Goal: Information Seeking & Learning: Learn about a topic

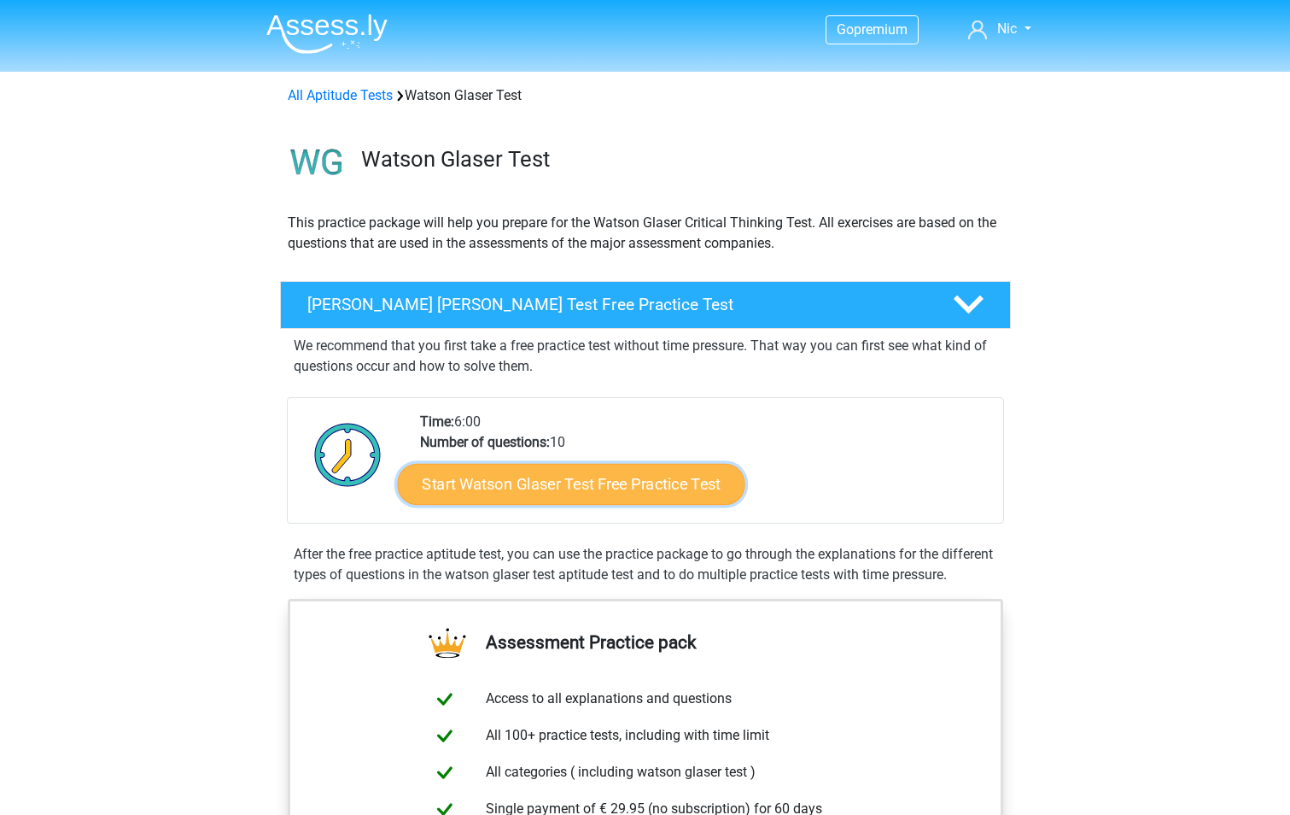
click at [641, 485] on link "Start Watson Glaser Test Free Practice Test" at bounding box center [571, 484] width 348 height 41
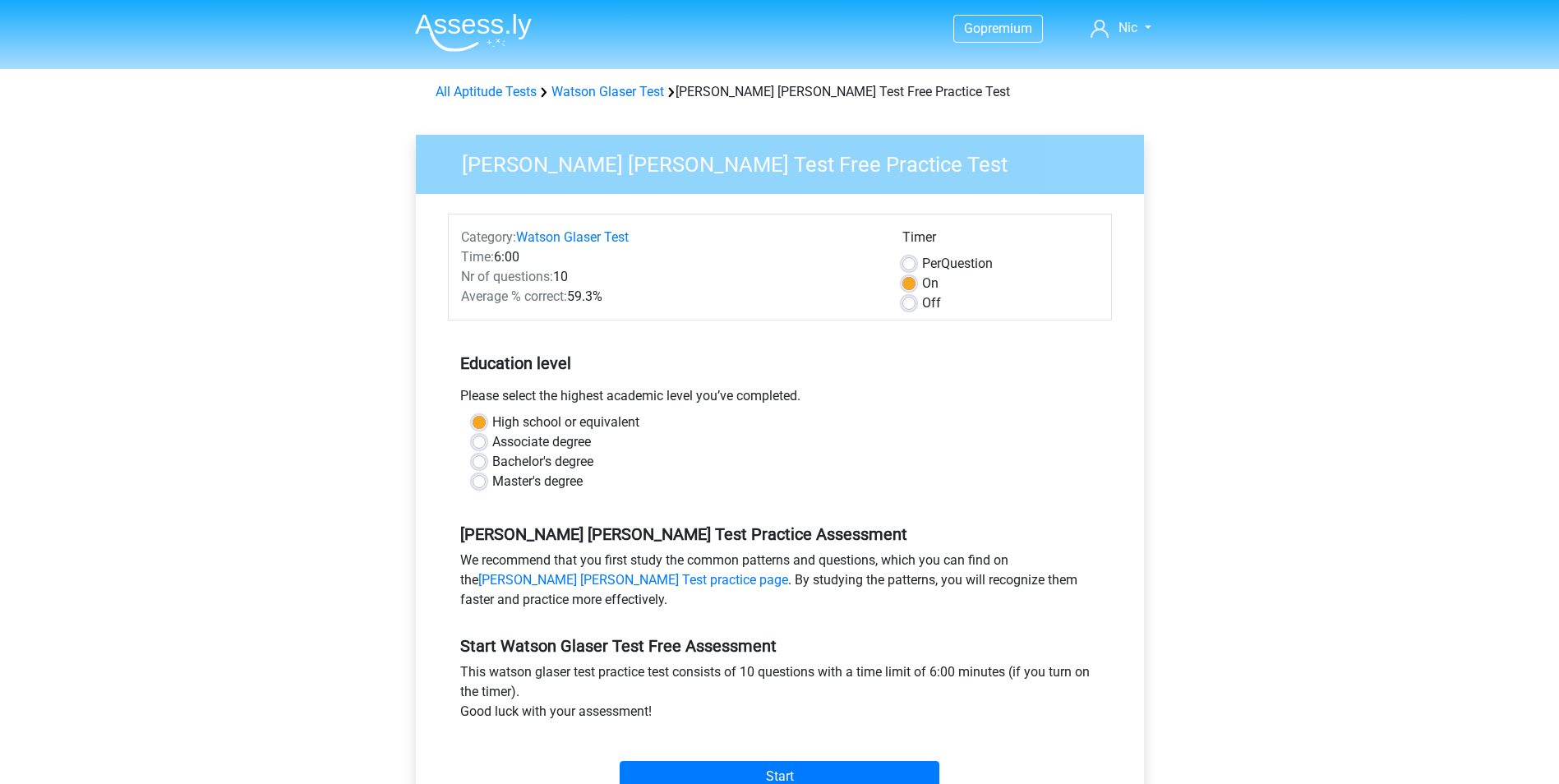
click at [995, 455] on div "Bachelor's degree" at bounding box center [780, 462] width 615 height 19
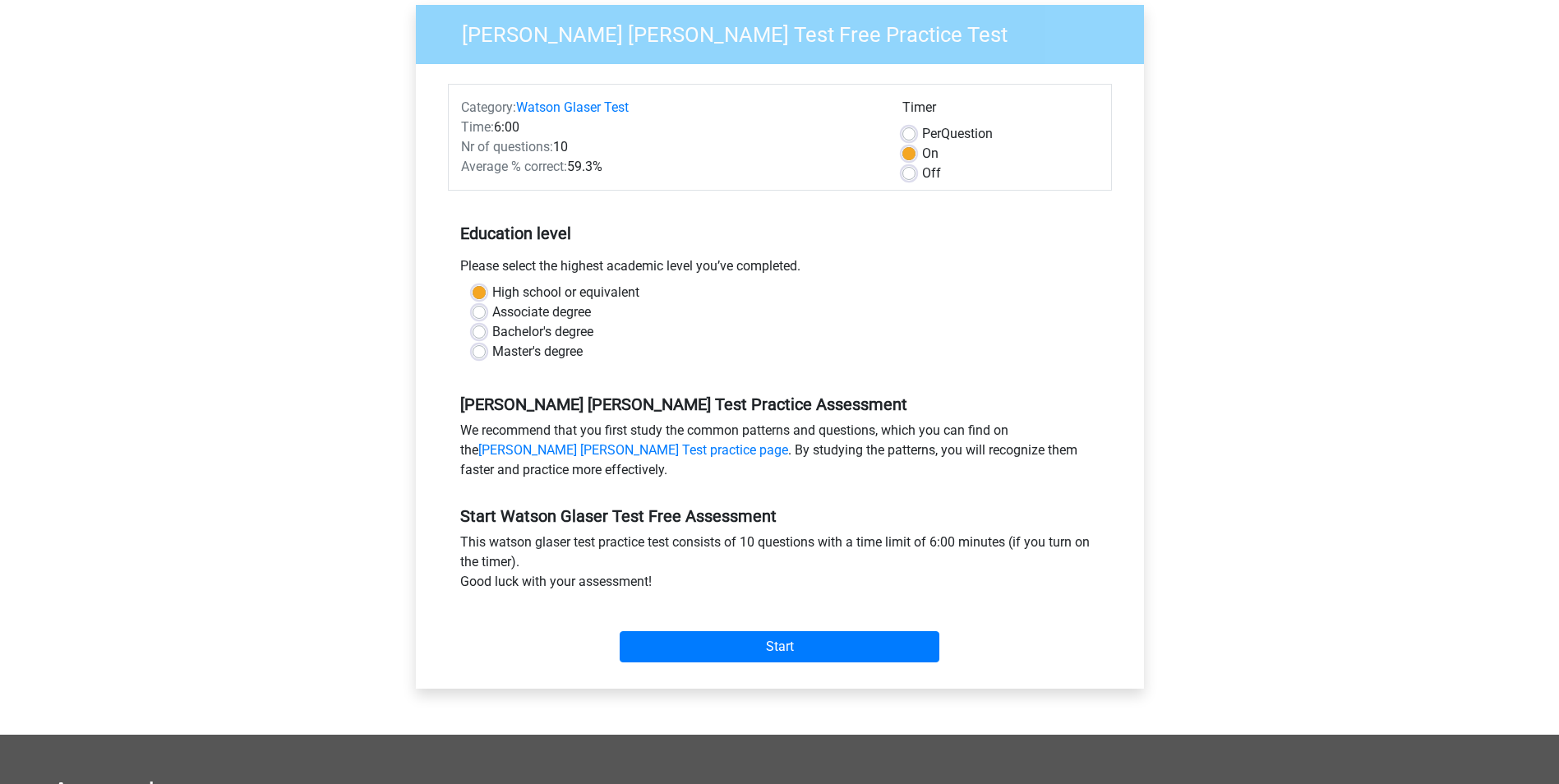
scroll to position [411, 0]
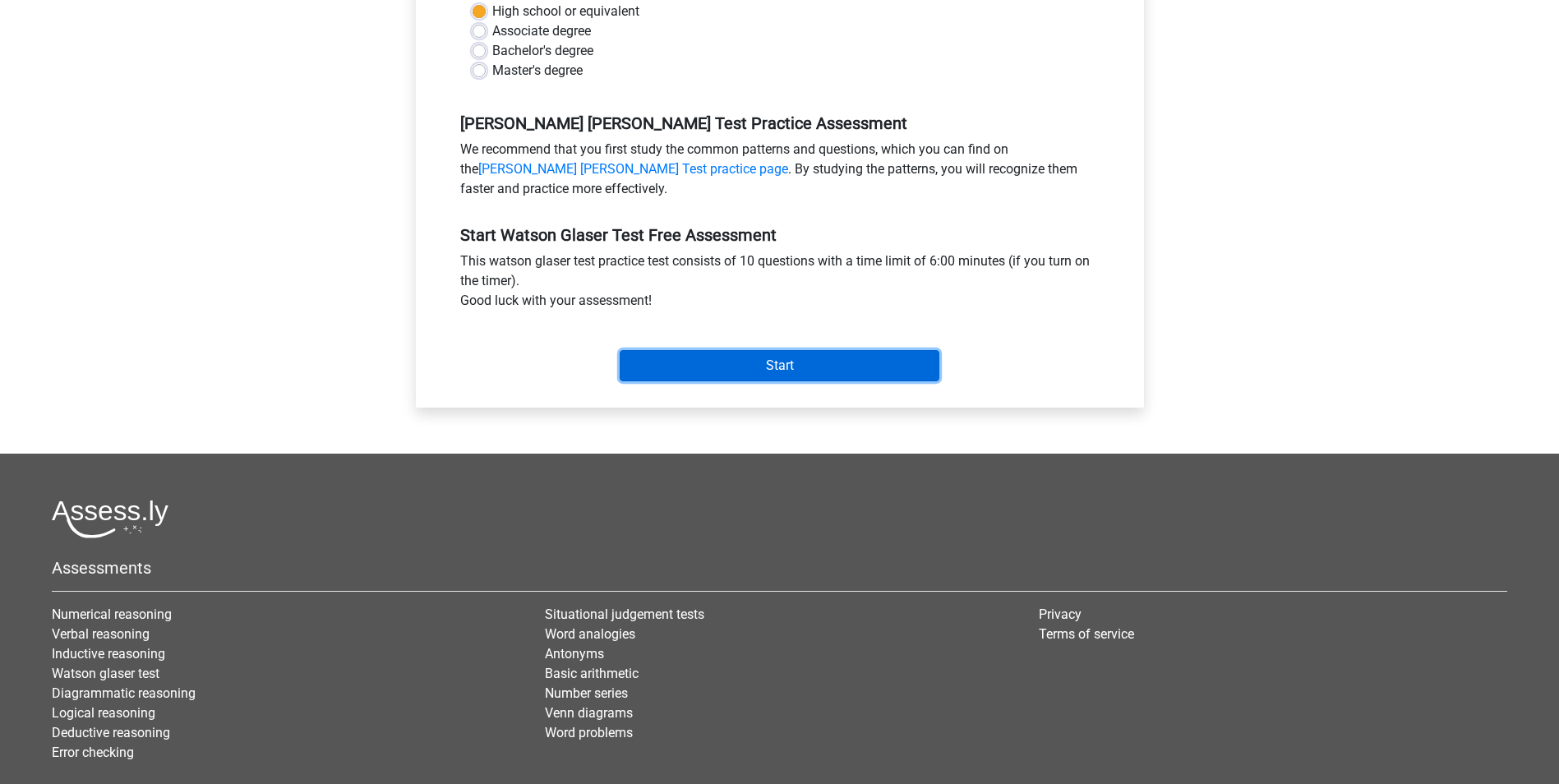
click at [721, 374] on input "Start" at bounding box center [780, 366] width 319 height 31
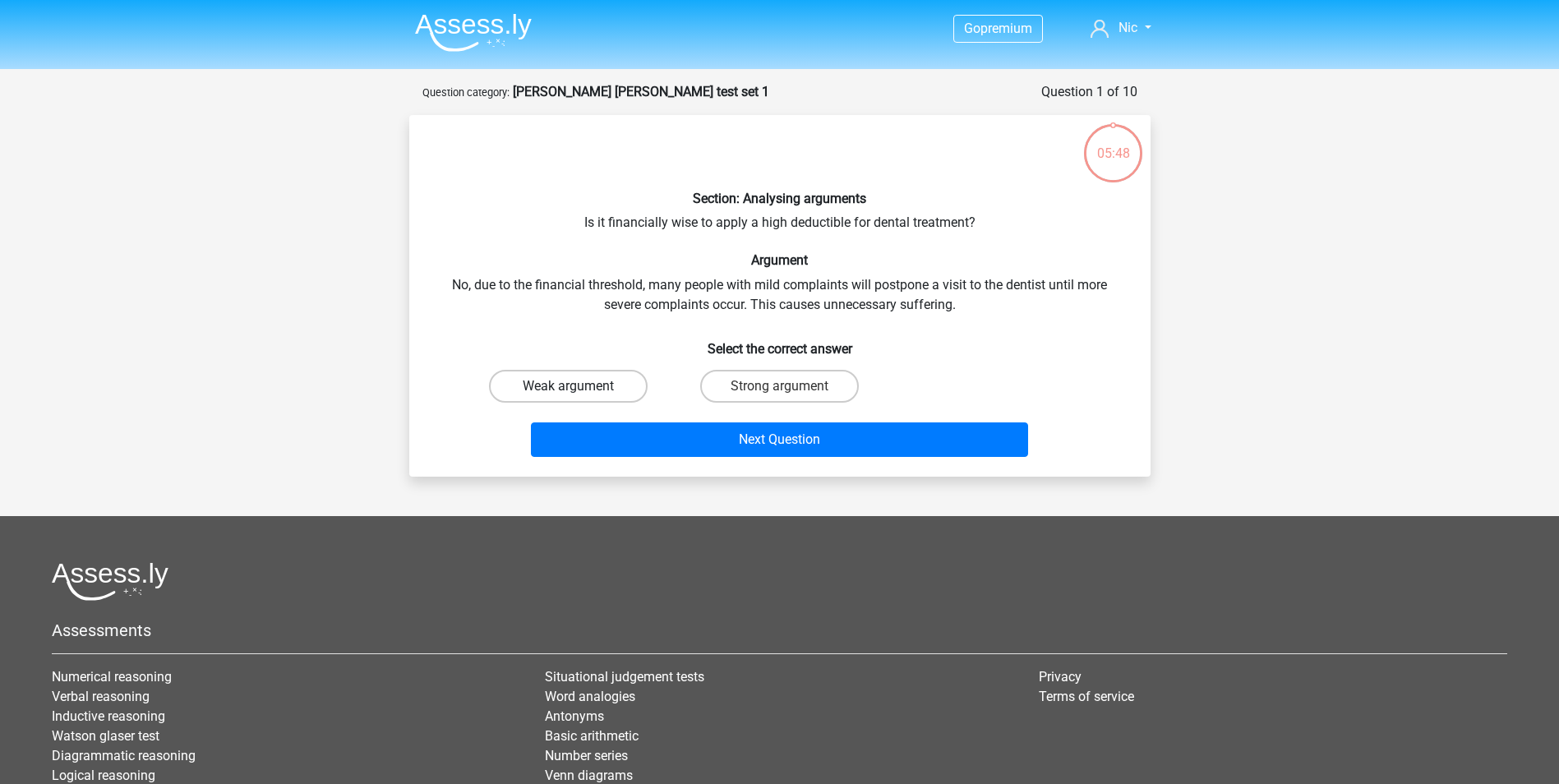
click at [607, 394] on label "Weak argument" at bounding box center [568, 386] width 159 height 33
click at [578, 394] on input "Weak argument" at bounding box center [573, 391] width 11 height 11
radio input "true"
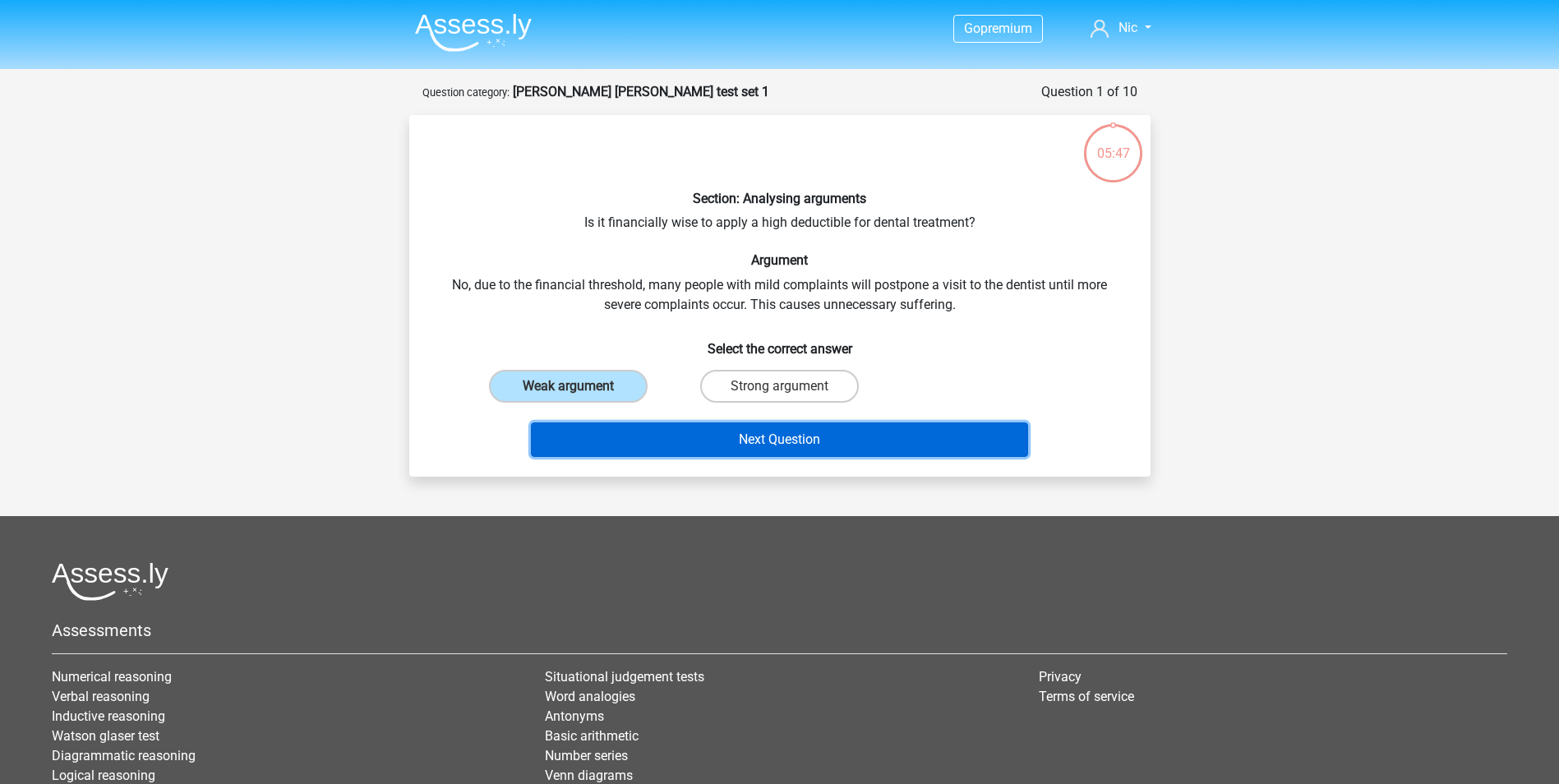
click at [762, 453] on button "Next Question" at bounding box center [780, 440] width 498 height 35
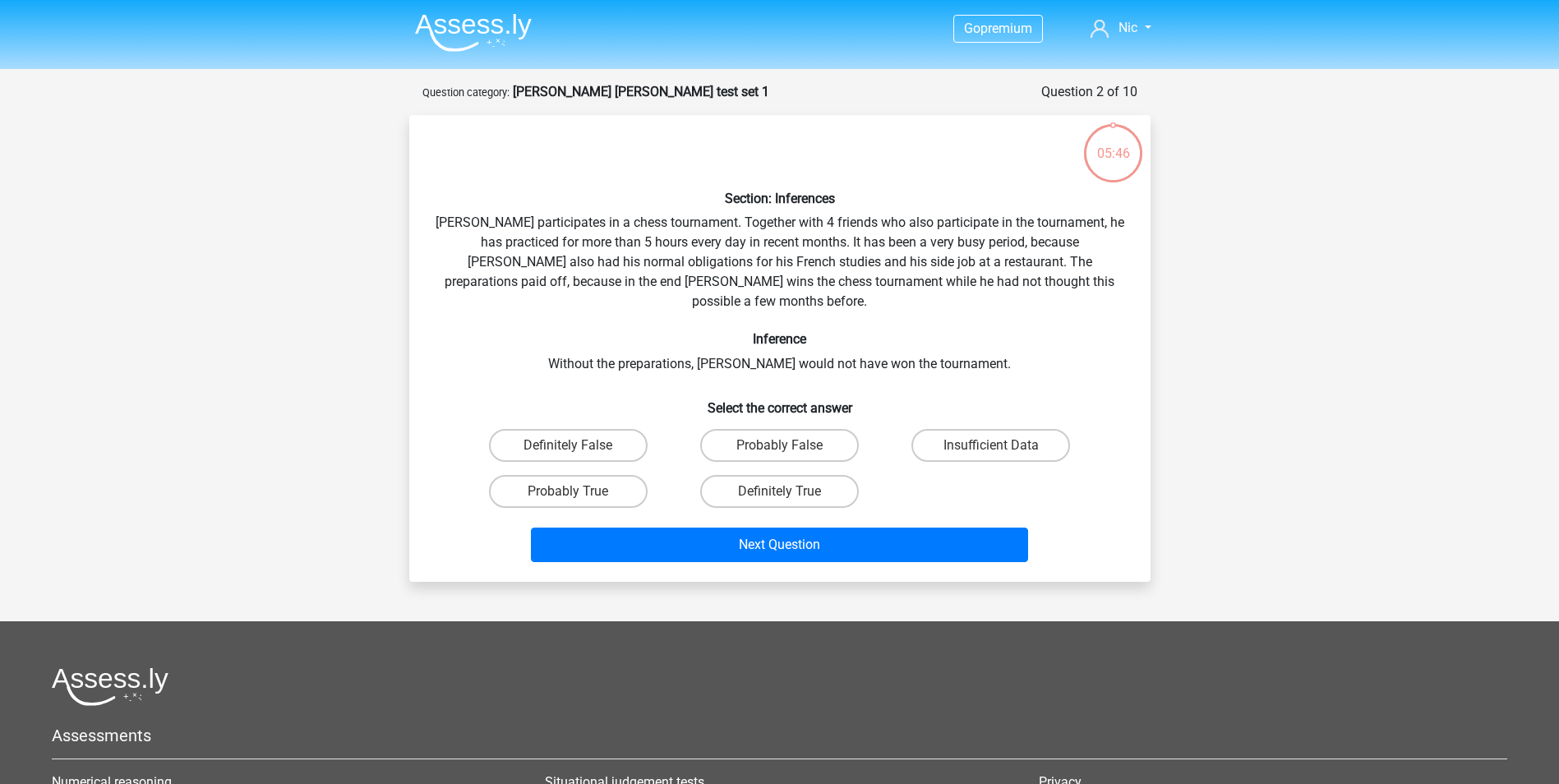
scroll to position [82, 0]
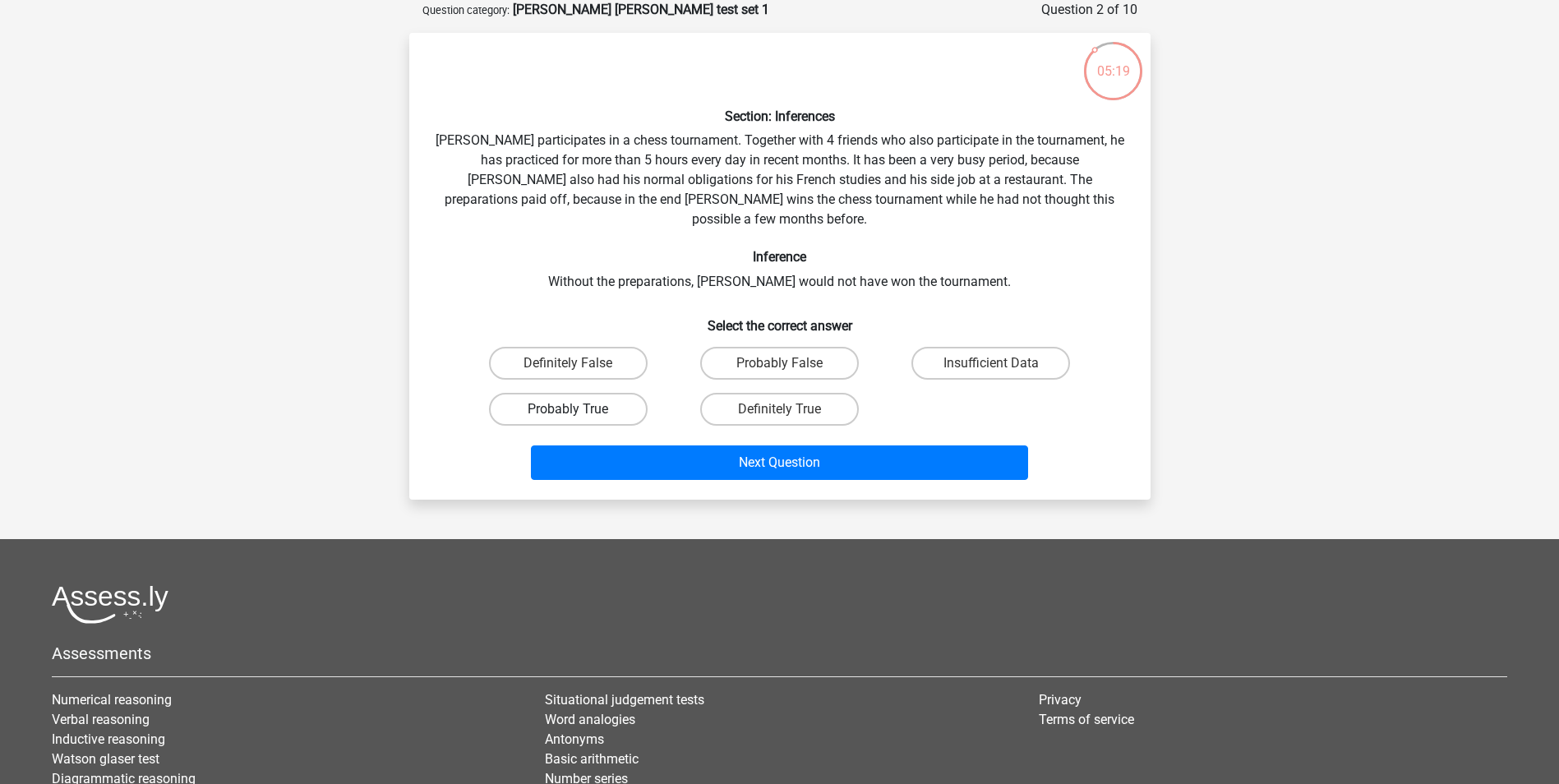
click at [633, 392] on label "Probably True" at bounding box center [568, 409] width 159 height 33
click at [578, 409] on input "Probably True" at bounding box center [573, 414] width 11 height 11
radio input "true"
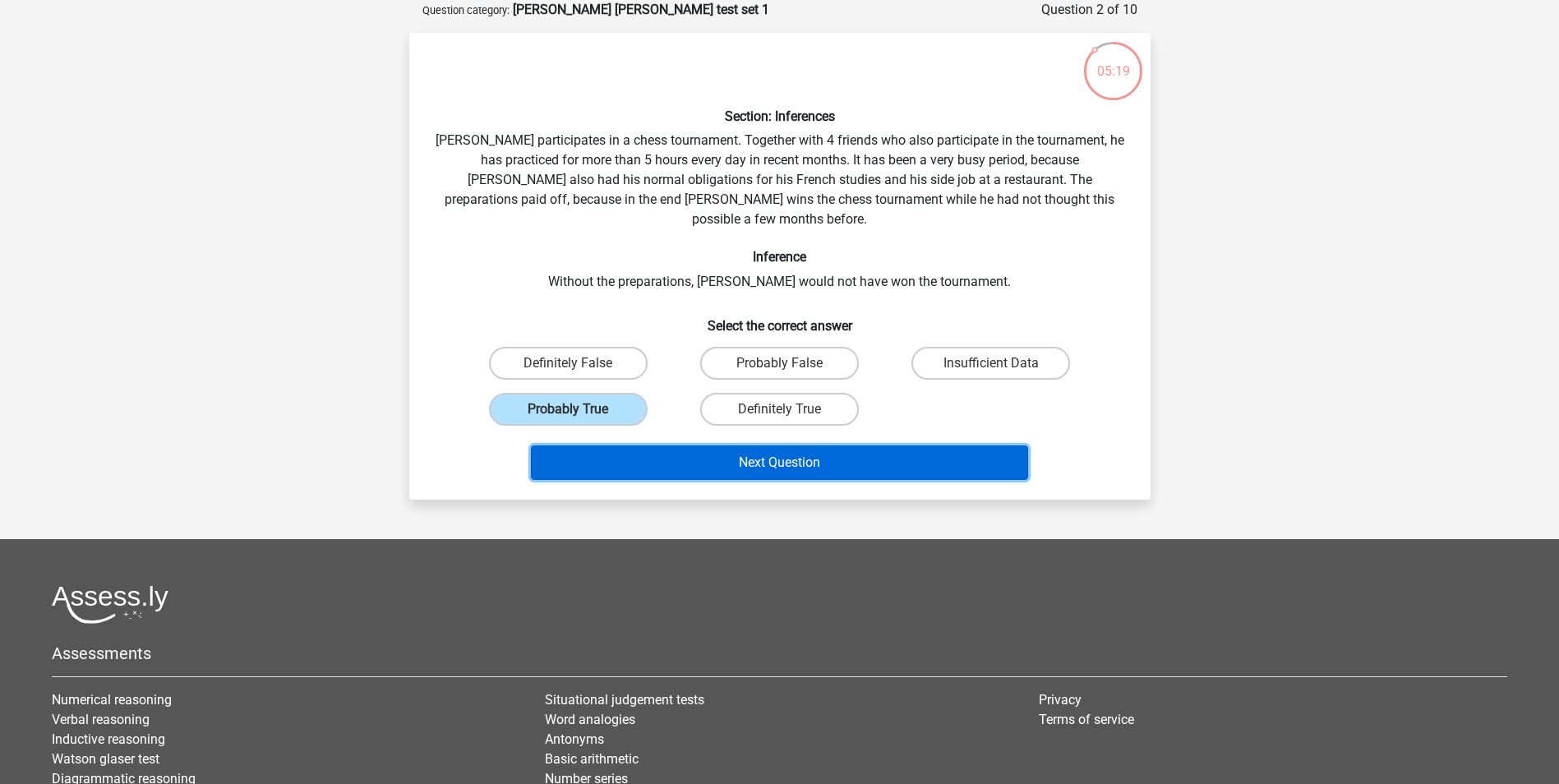
click at [671, 445] on button "Next Question" at bounding box center [780, 463] width 498 height 35
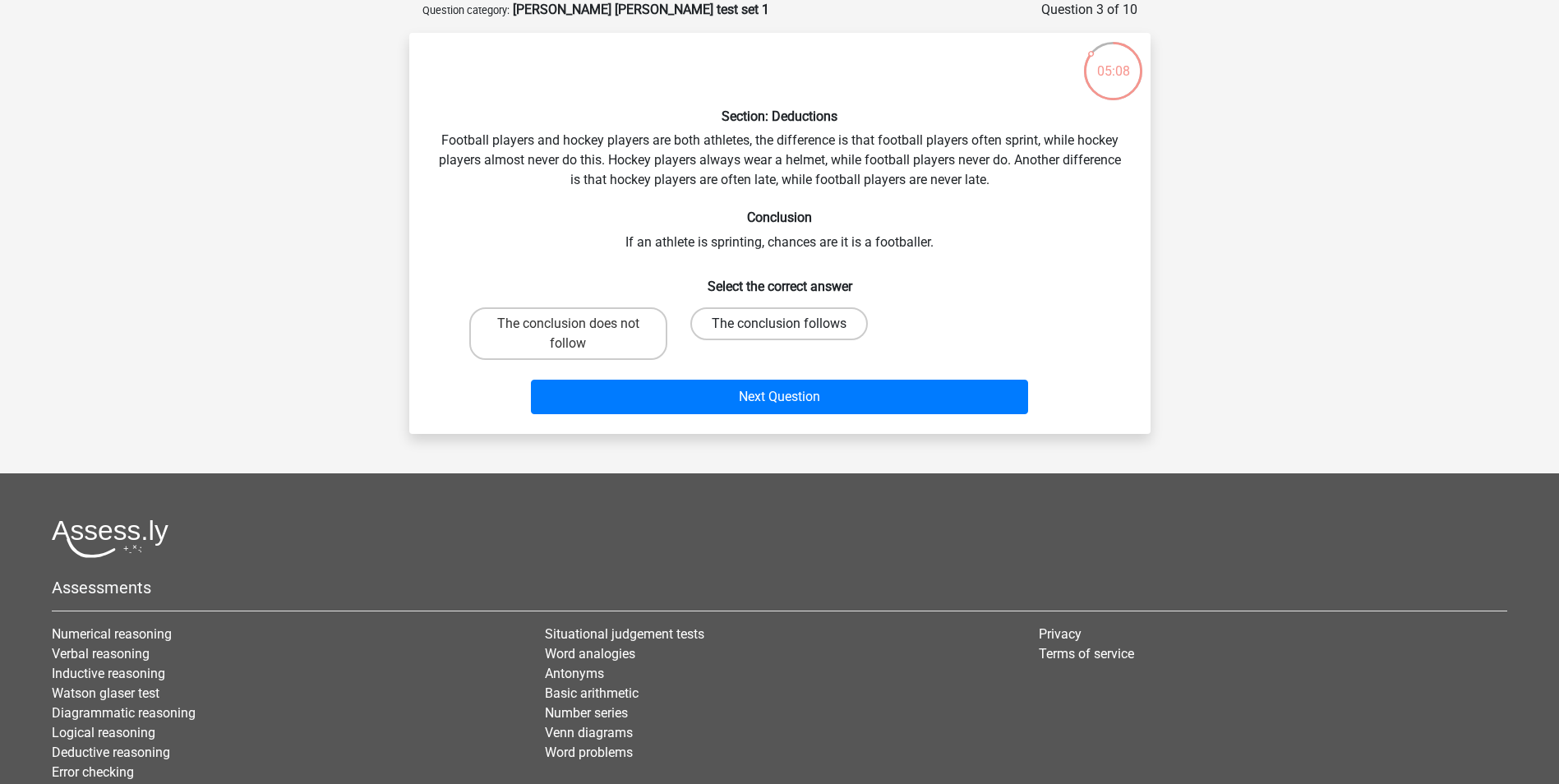
click at [747, 323] on label "The conclusion follows" at bounding box center [779, 323] width 177 height 33
click at [780, 323] on input "The conclusion follows" at bounding box center [784, 328] width 11 height 11
radio input "true"
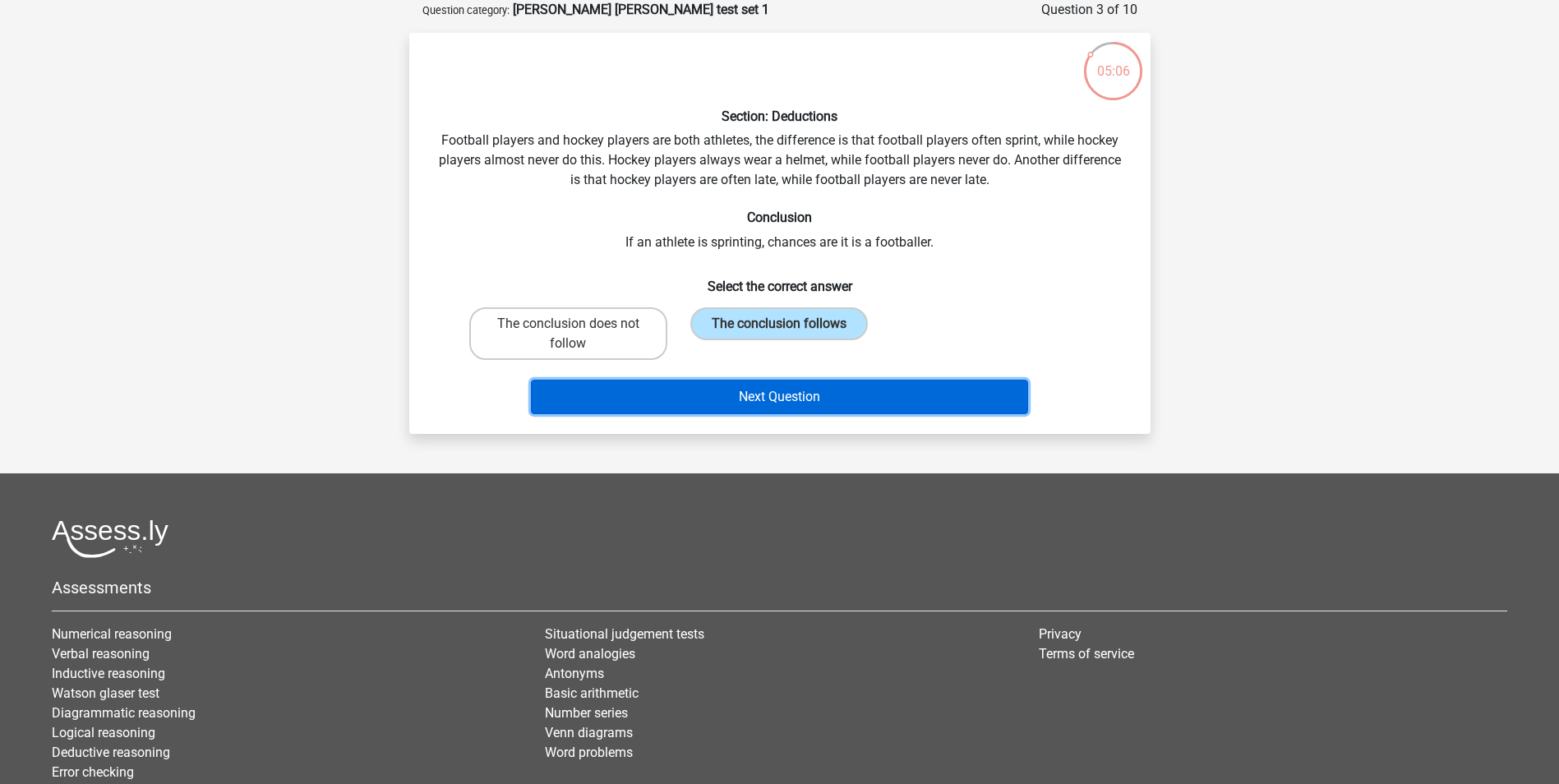
click at [722, 402] on button "Next Question" at bounding box center [780, 397] width 498 height 35
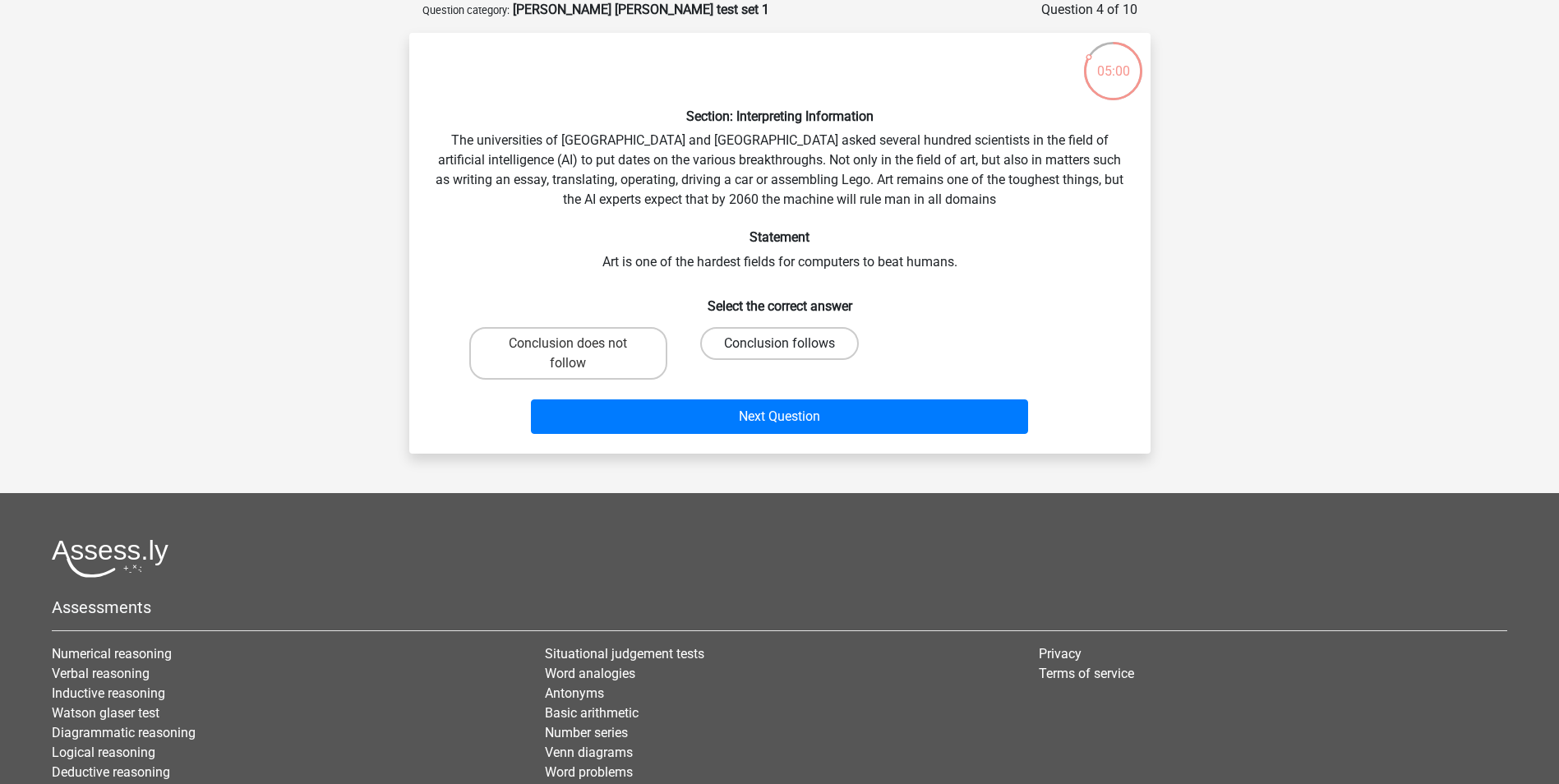
click at [746, 340] on label "Conclusion follows" at bounding box center [780, 343] width 159 height 33
click at [780, 343] on input "Conclusion follows" at bounding box center [784, 348] width 11 height 11
radio input "true"
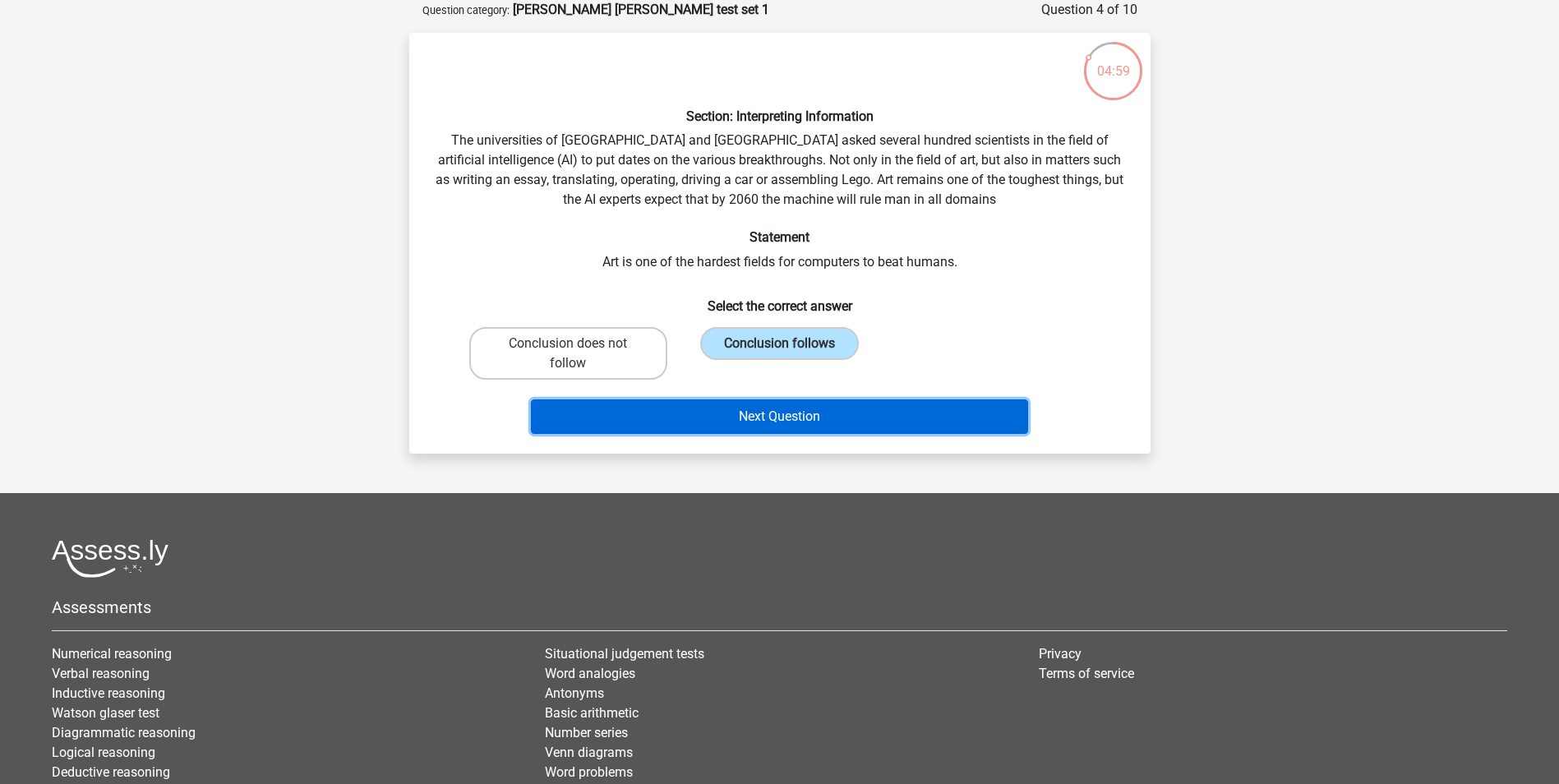
click at [756, 410] on button "Next Question" at bounding box center [780, 417] width 498 height 35
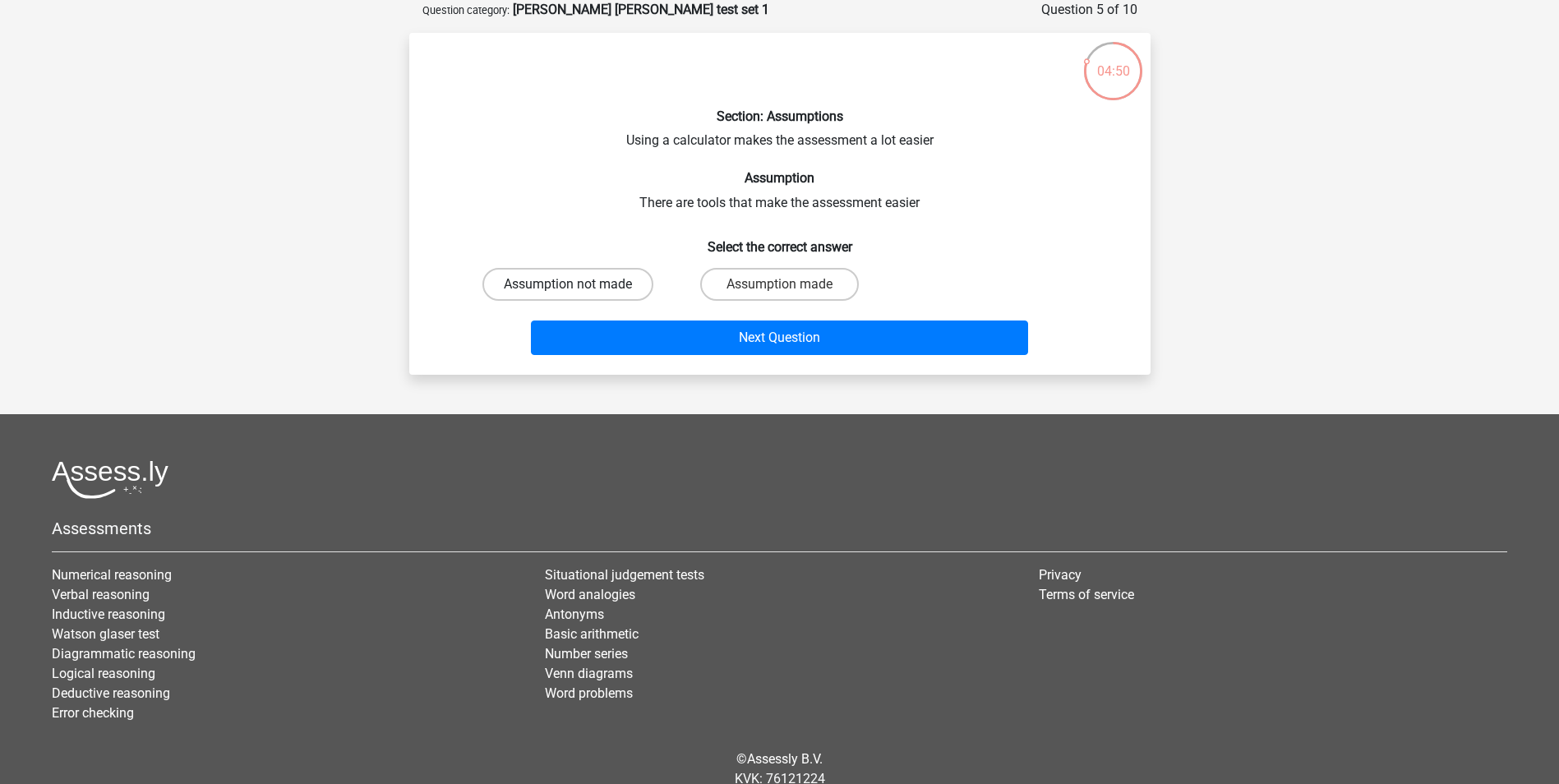
click at [647, 284] on label "Assumption not made" at bounding box center [568, 284] width 171 height 33
click at [578, 284] on input "Assumption not made" at bounding box center [573, 289] width 11 height 11
radio input "true"
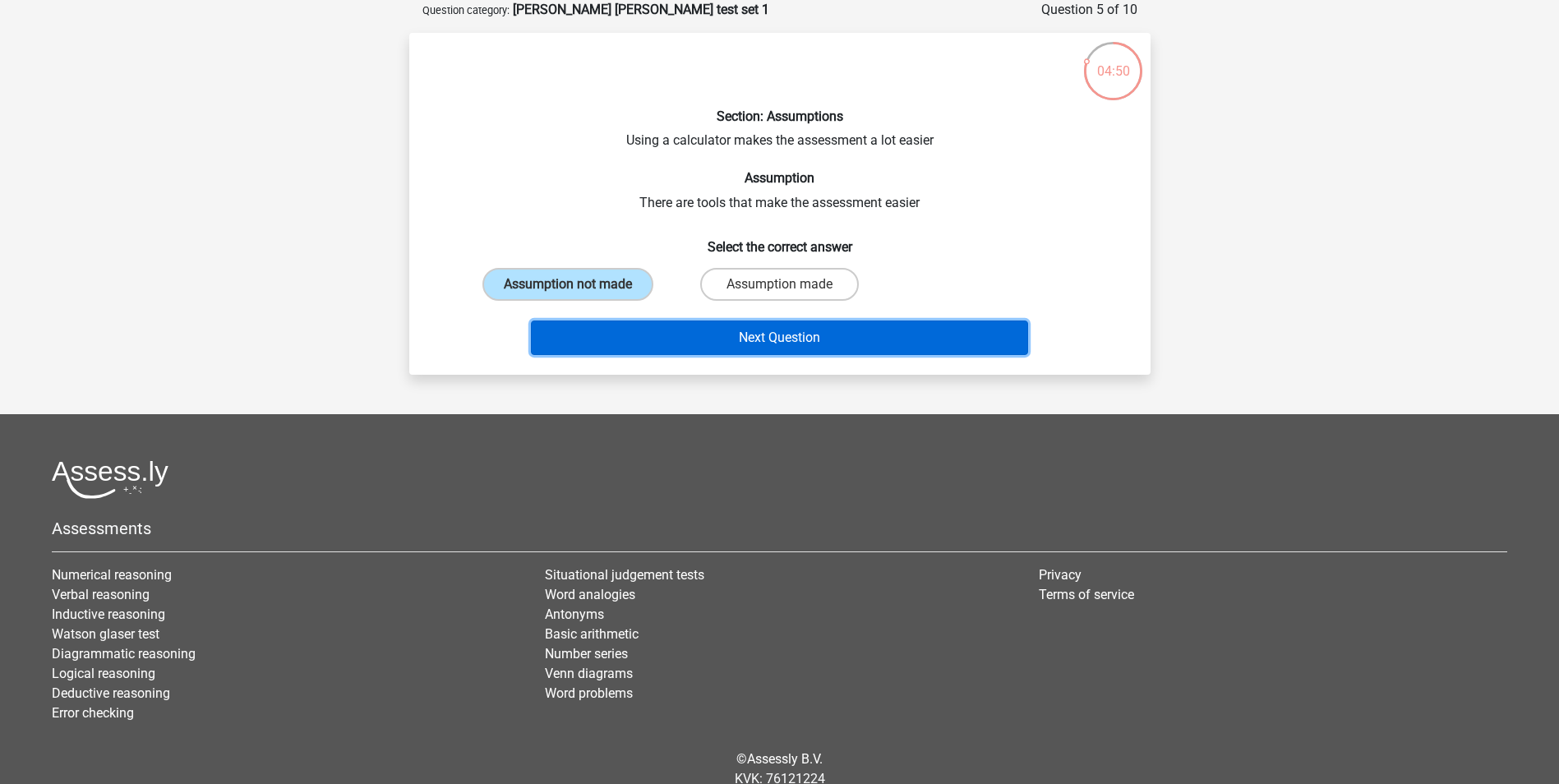
click at [673, 332] on button "Next Question" at bounding box center [780, 338] width 498 height 35
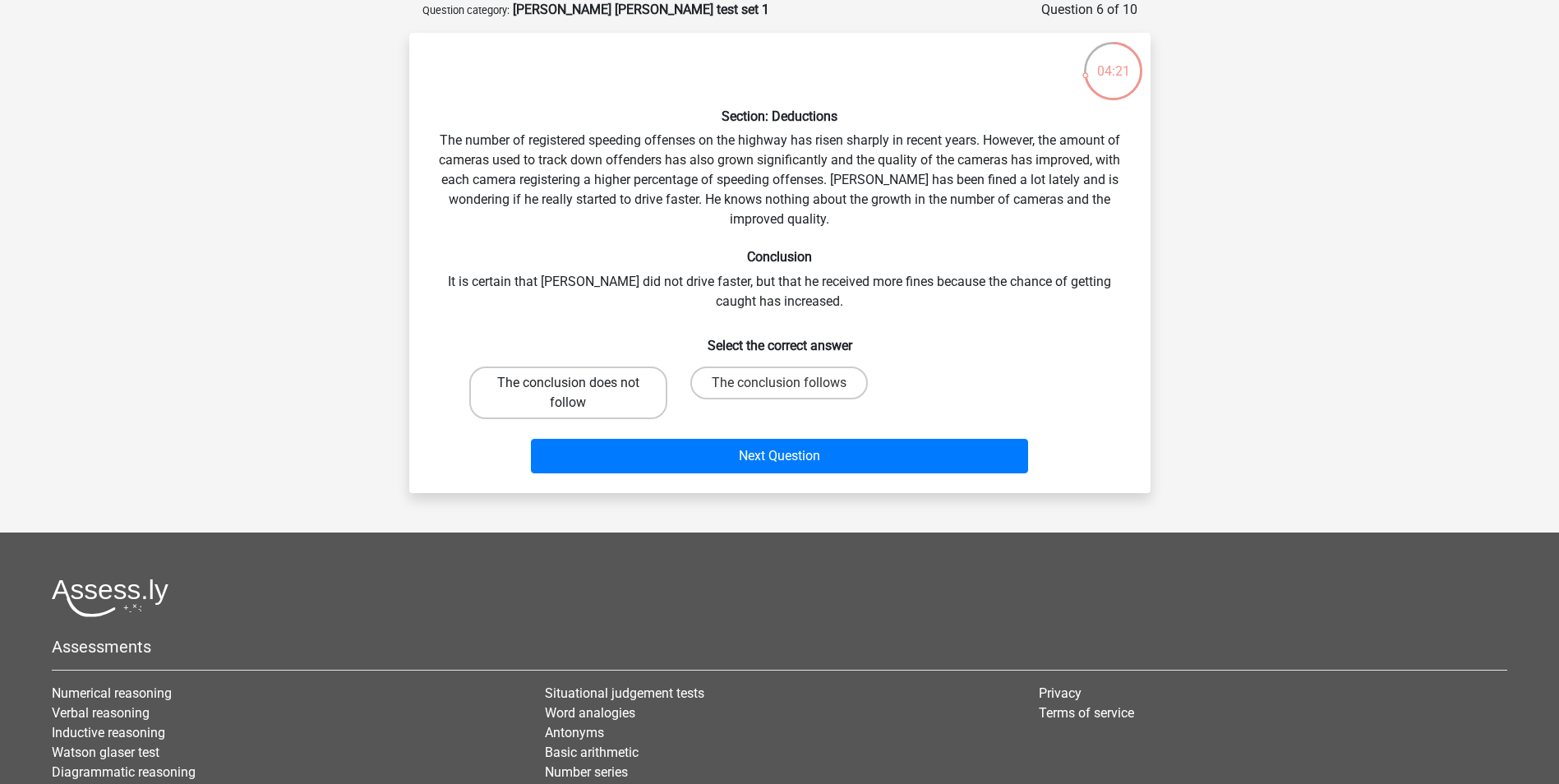
click at [591, 396] on label "The conclusion does not follow" at bounding box center [569, 392] width 198 height 53
click at [578, 393] on input "The conclusion does not follow" at bounding box center [573, 388] width 11 height 11
radio input "true"
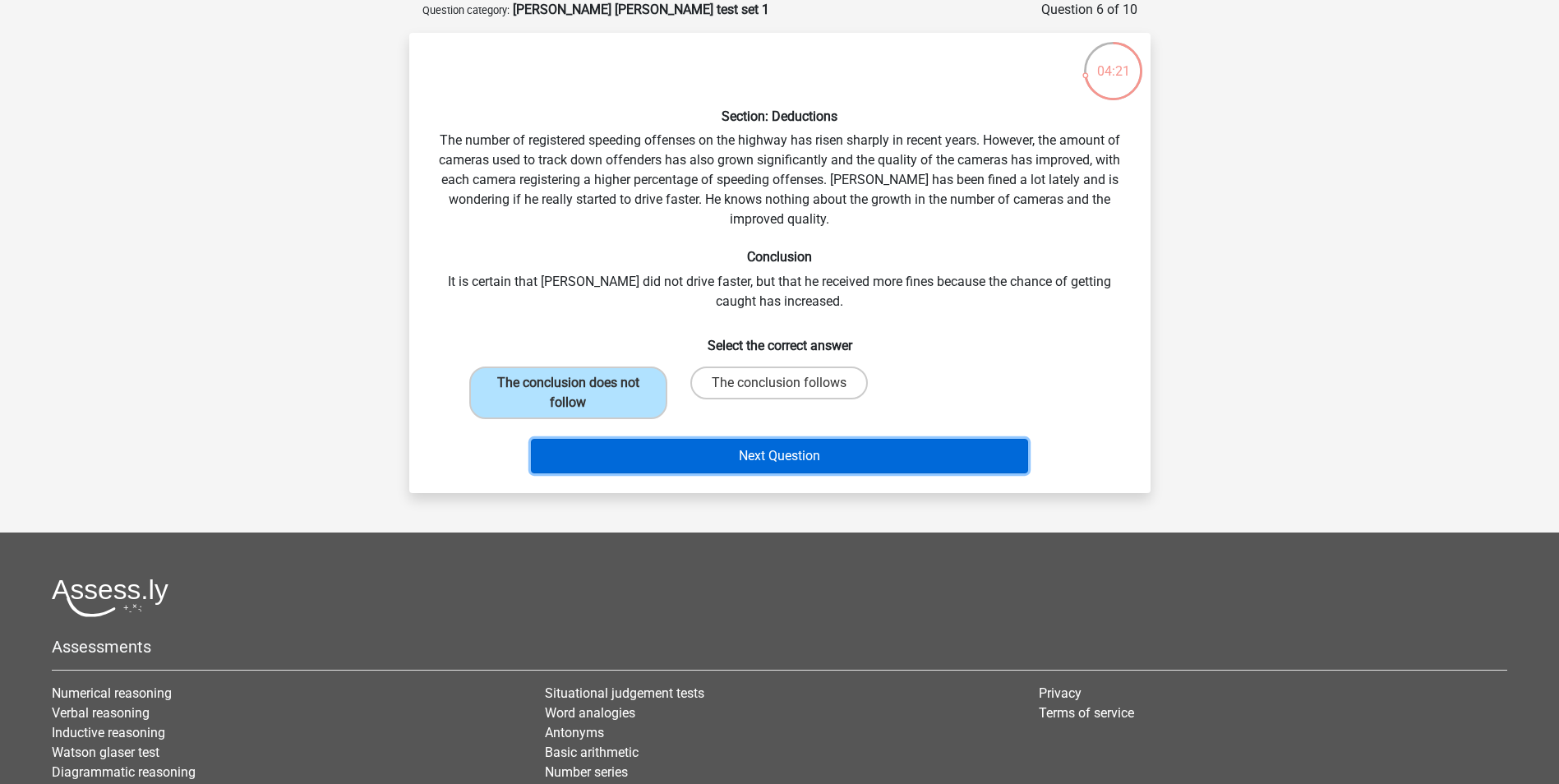
click at [661, 463] on button "Next Question" at bounding box center [780, 456] width 498 height 35
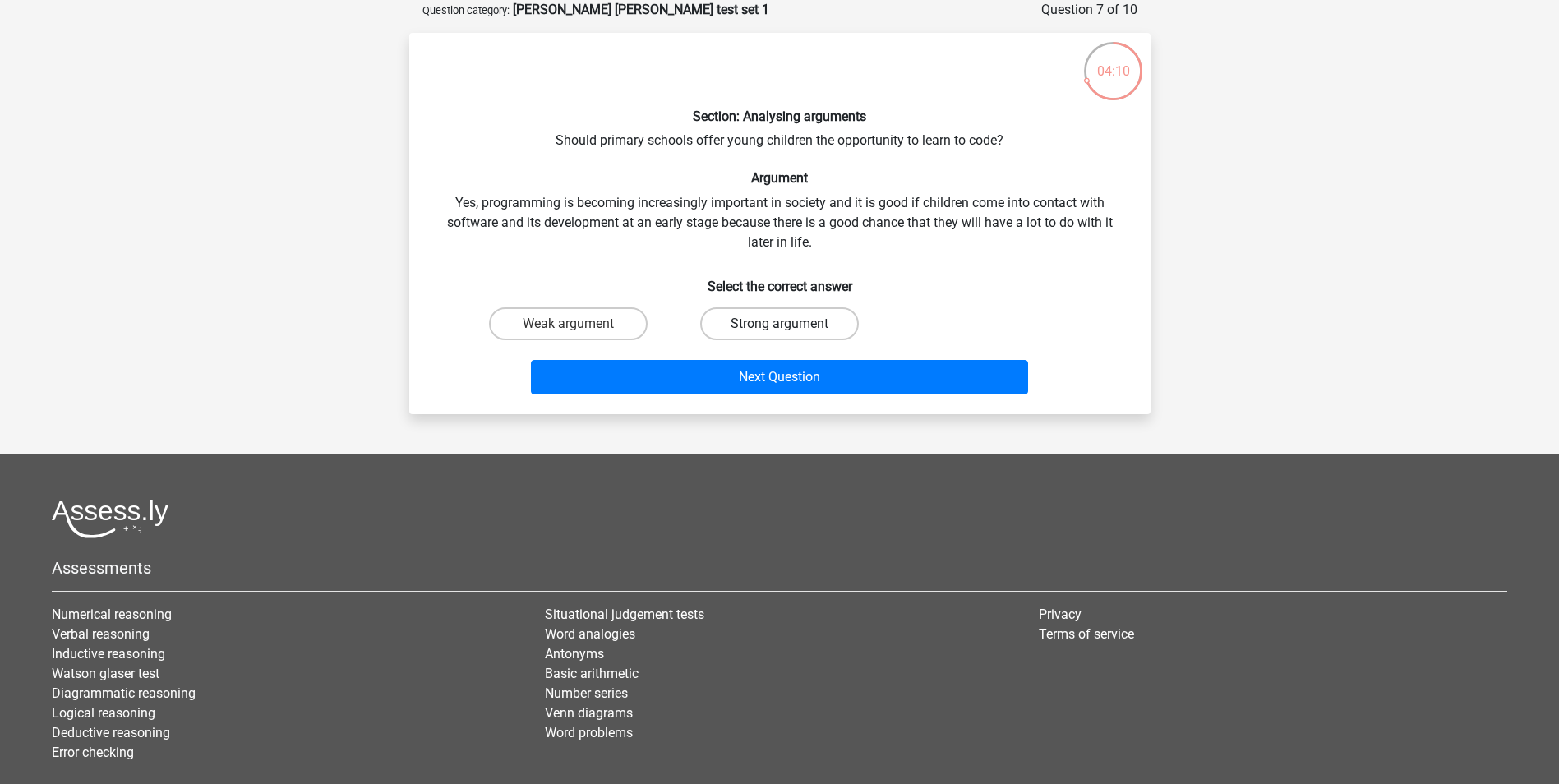
click at [800, 313] on label "Strong argument" at bounding box center [780, 323] width 159 height 33
click at [790, 323] on input "Strong argument" at bounding box center [784, 328] width 11 height 11
radio input "true"
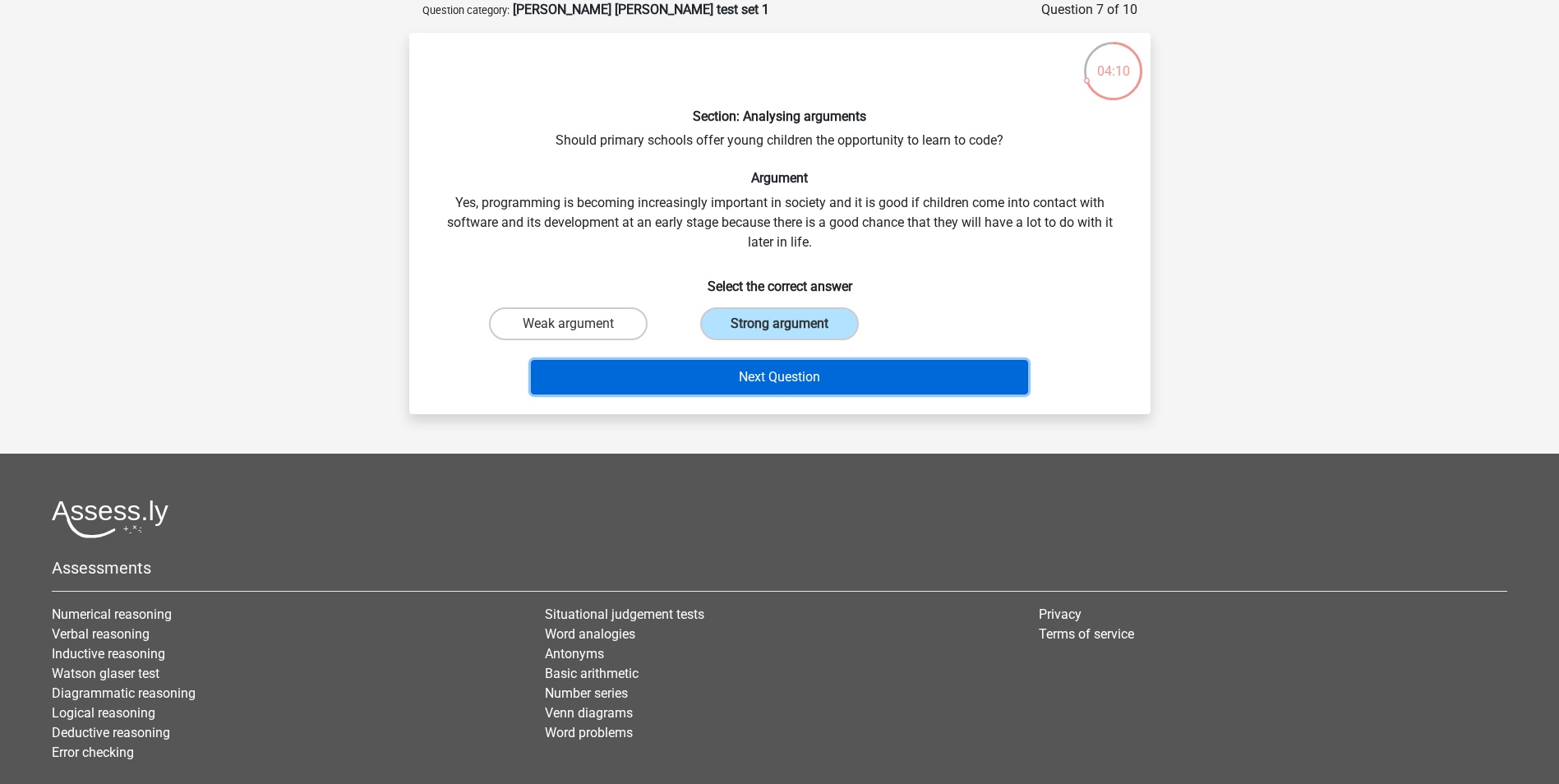
click at [804, 379] on button "Next Question" at bounding box center [780, 377] width 498 height 35
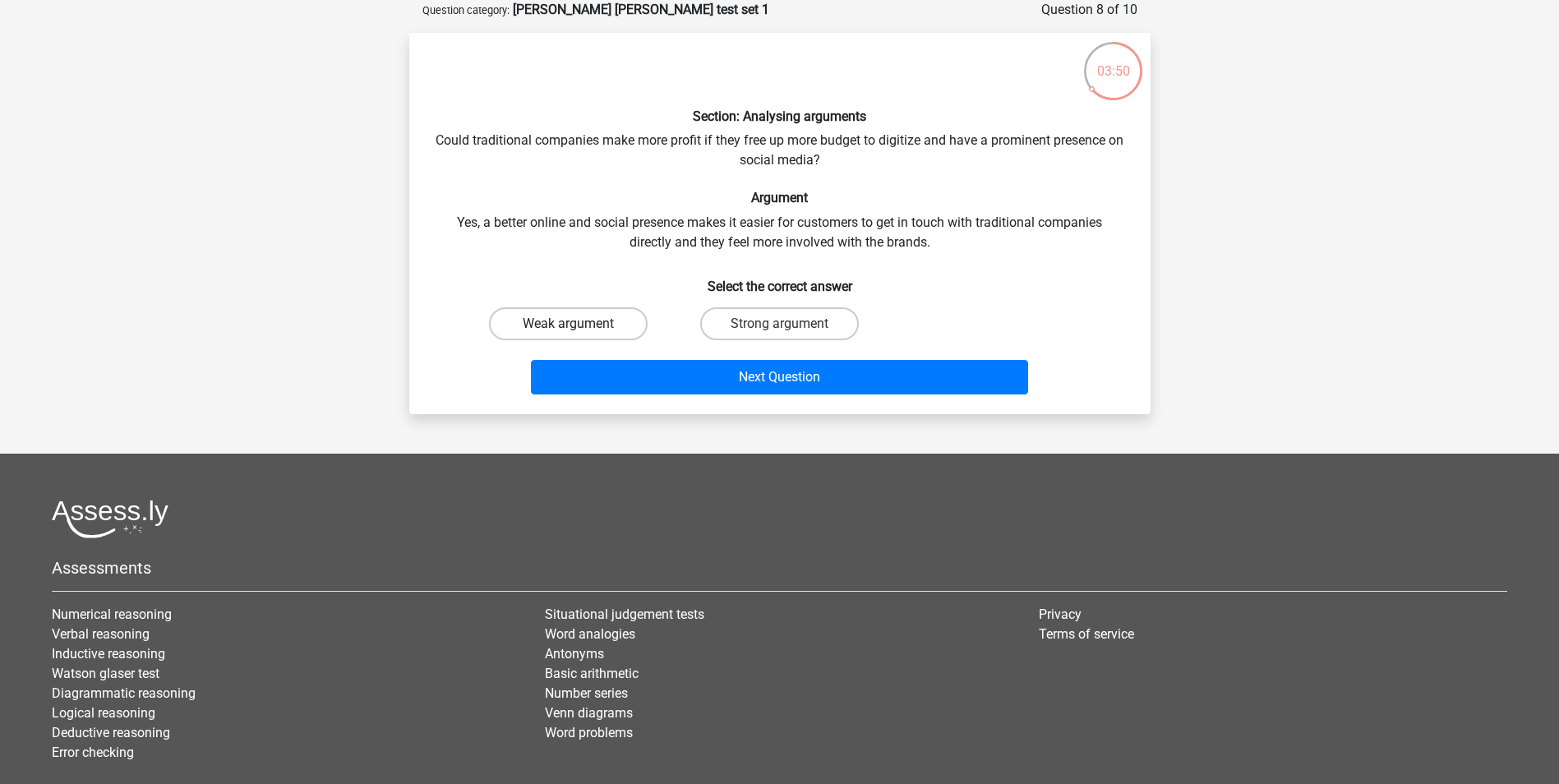
click at [599, 326] on label "Weak argument" at bounding box center [568, 323] width 159 height 33
click at [578, 326] on input "Weak argument" at bounding box center [573, 328] width 11 height 11
radio input "true"
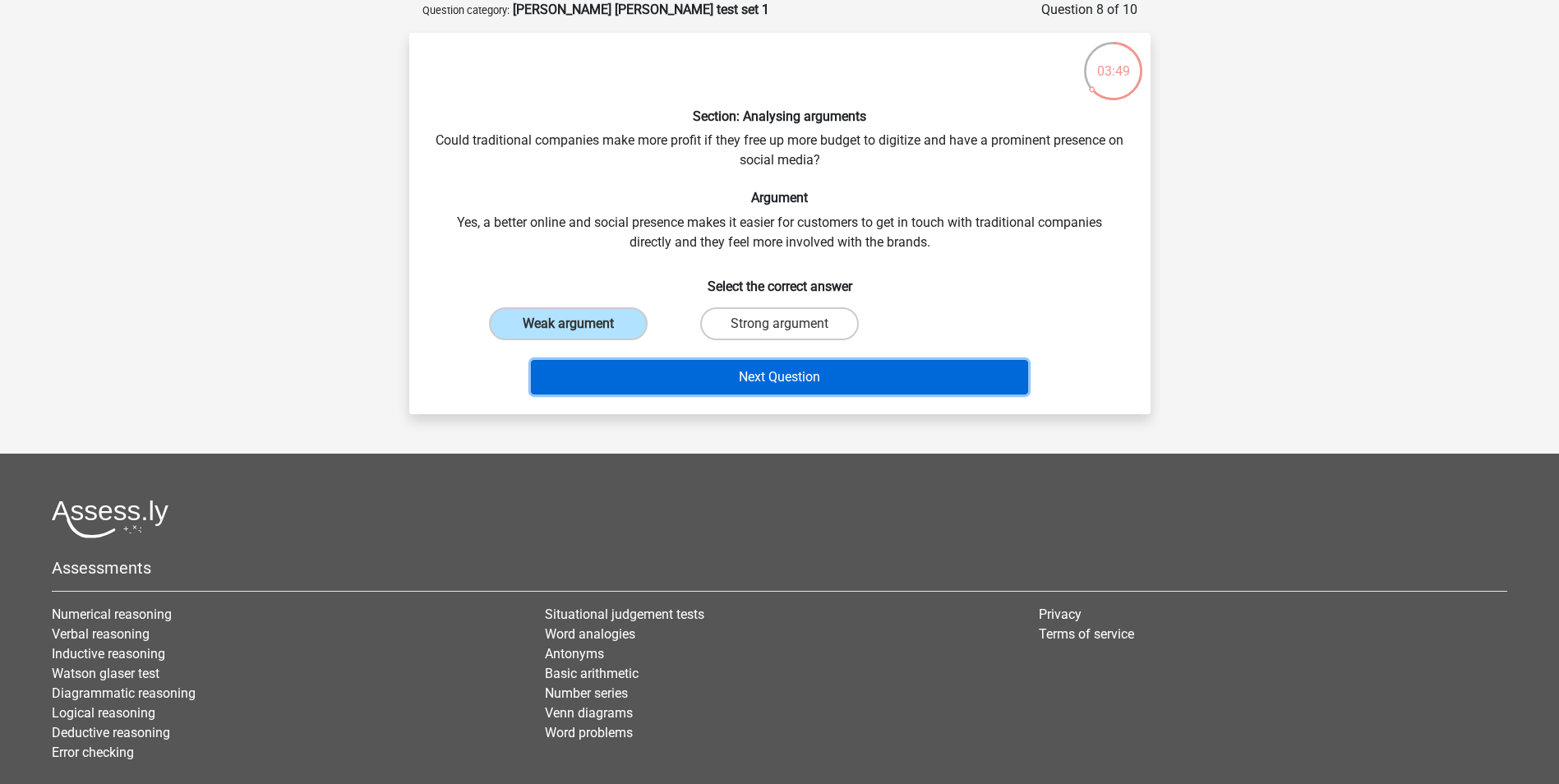
click at [710, 373] on button "Next Question" at bounding box center [780, 377] width 498 height 35
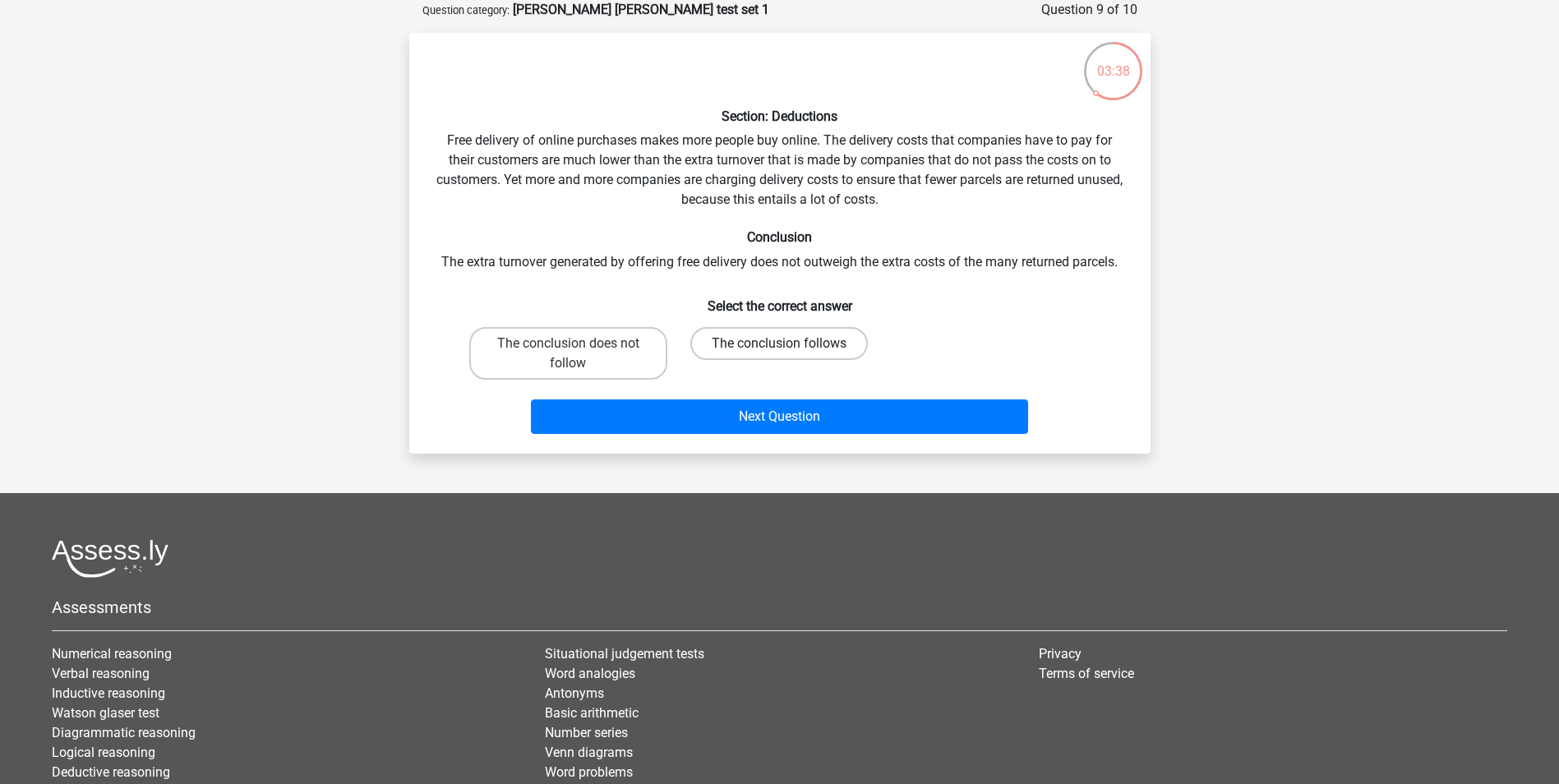
click at [756, 333] on label "The conclusion follows" at bounding box center [779, 343] width 177 height 33
click at [780, 343] on input "The conclusion follows" at bounding box center [784, 348] width 11 height 11
radio input "true"
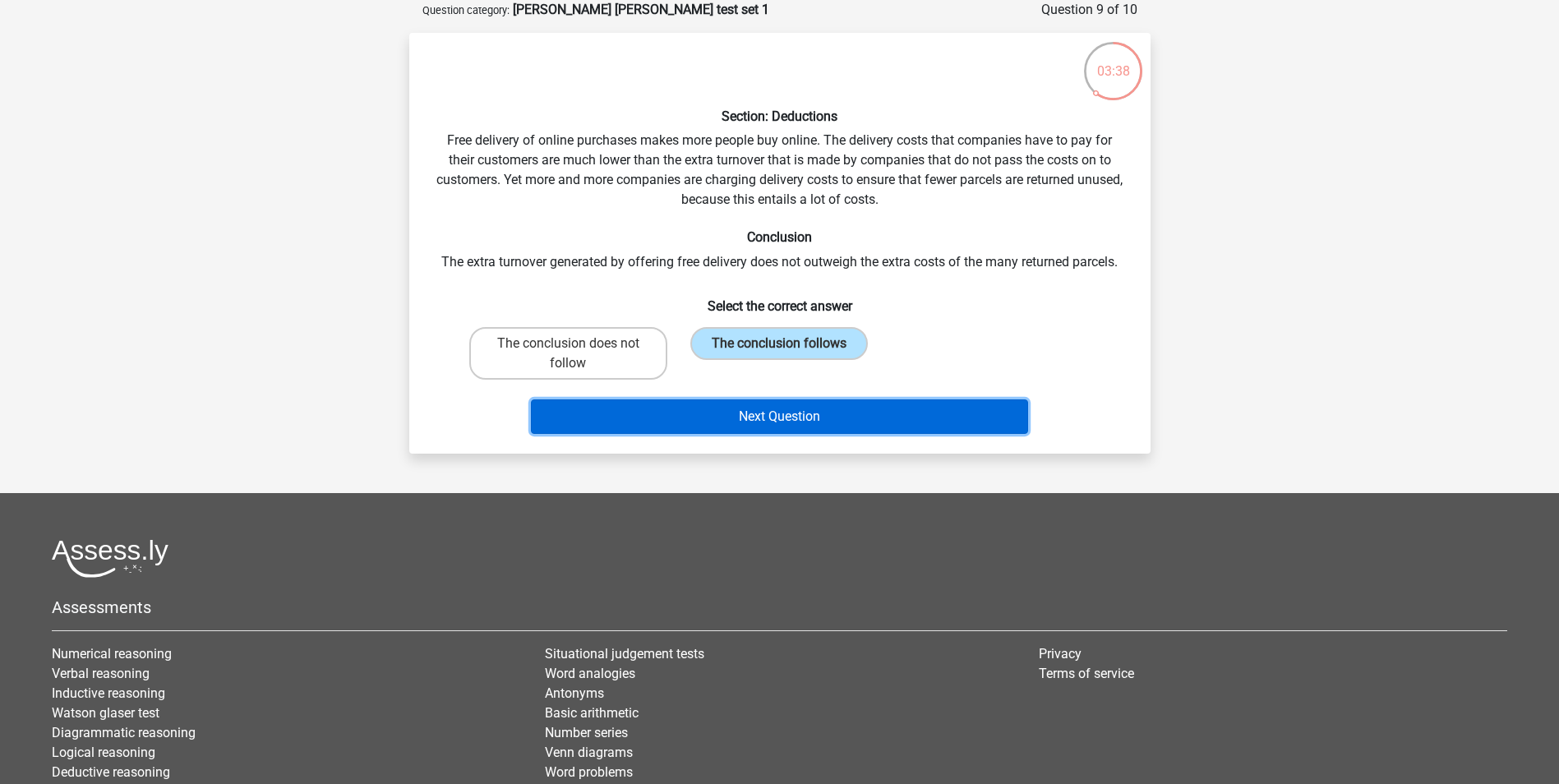
click at [780, 402] on button "Next Question" at bounding box center [780, 417] width 498 height 35
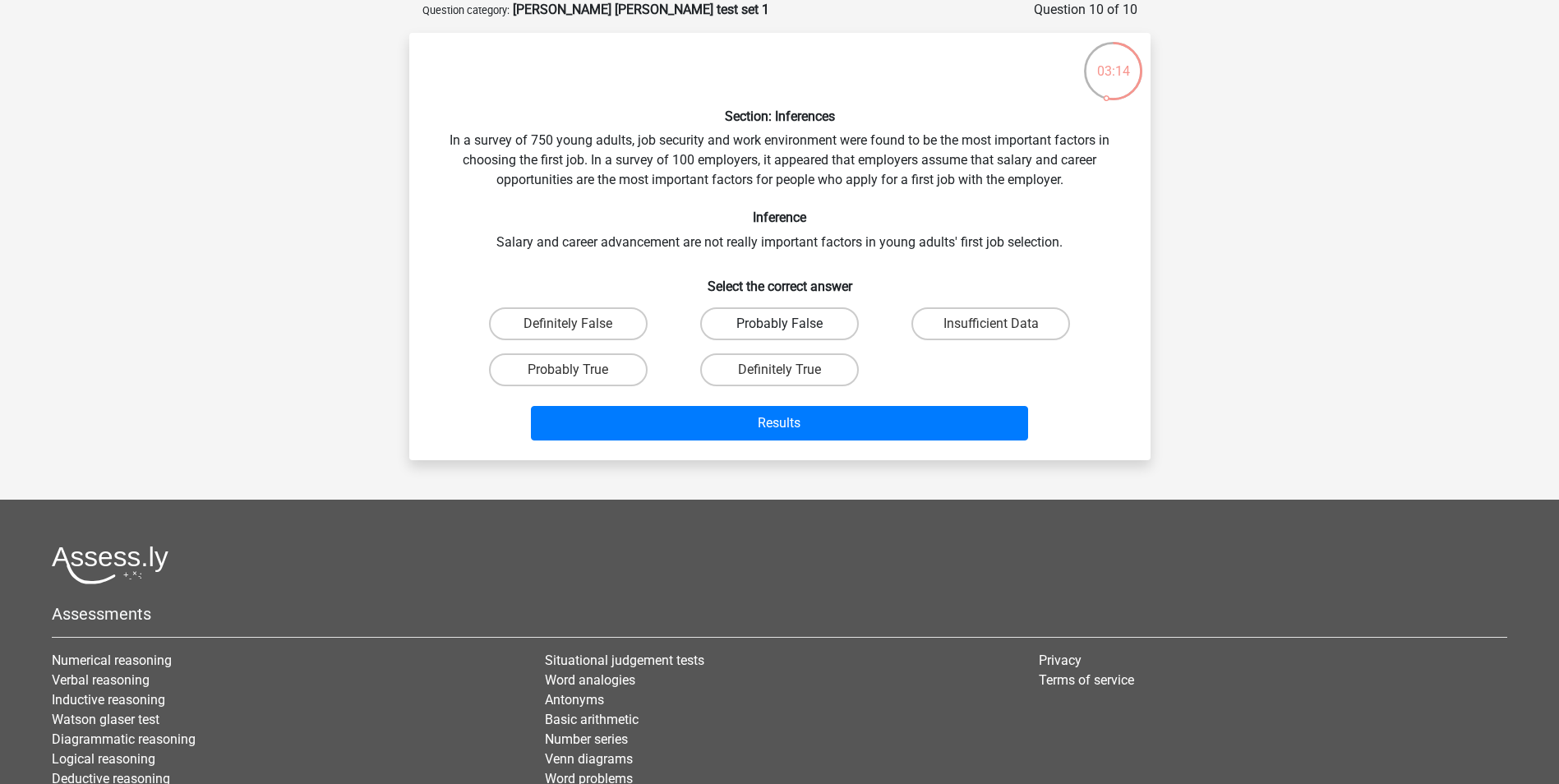
click at [829, 314] on label "Probably False" at bounding box center [780, 323] width 159 height 33
click at [790, 323] on input "Probably False" at bounding box center [784, 328] width 11 height 11
radio input "true"
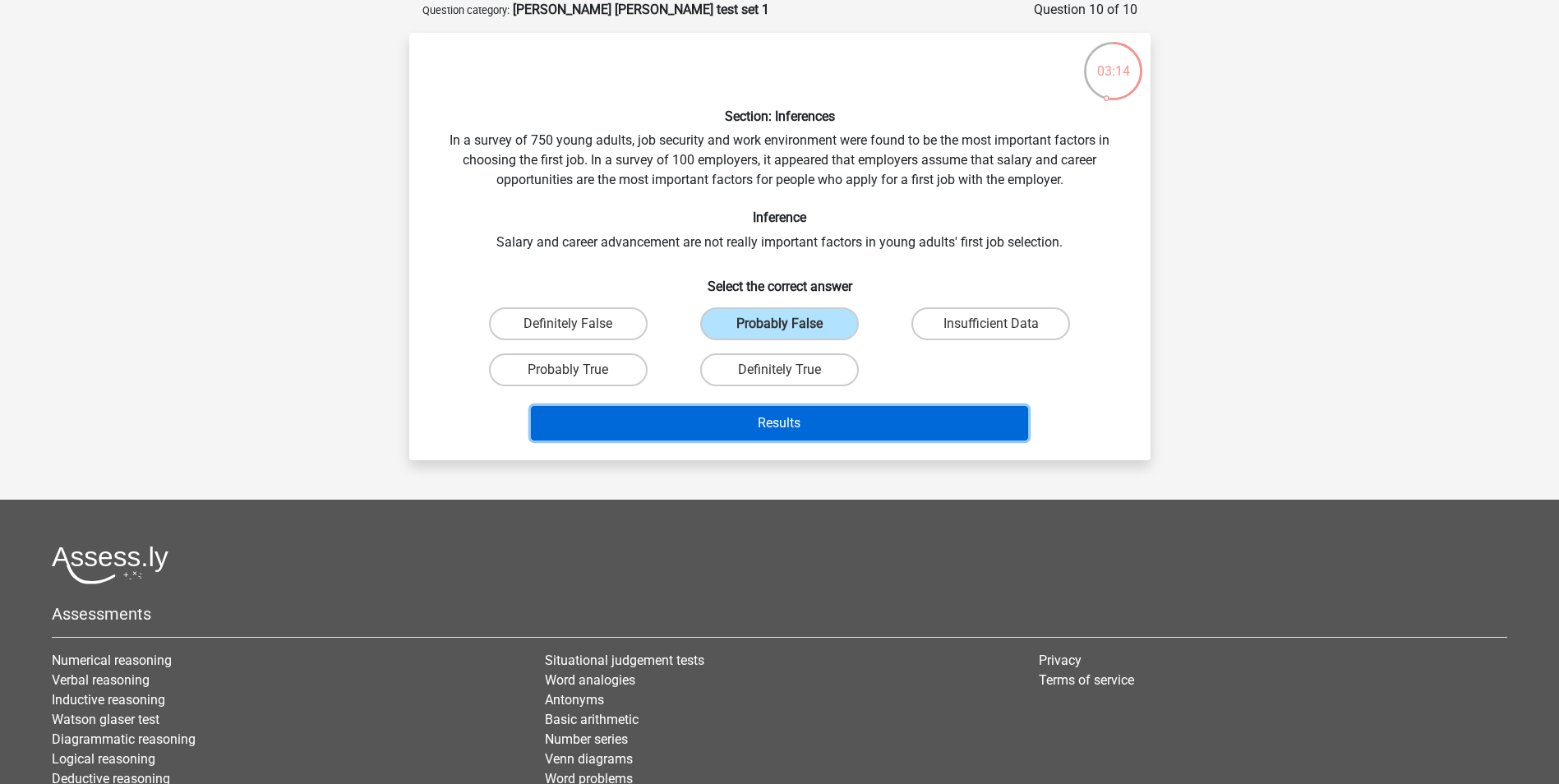
click at [816, 419] on button "Results" at bounding box center [780, 423] width 498 height 35
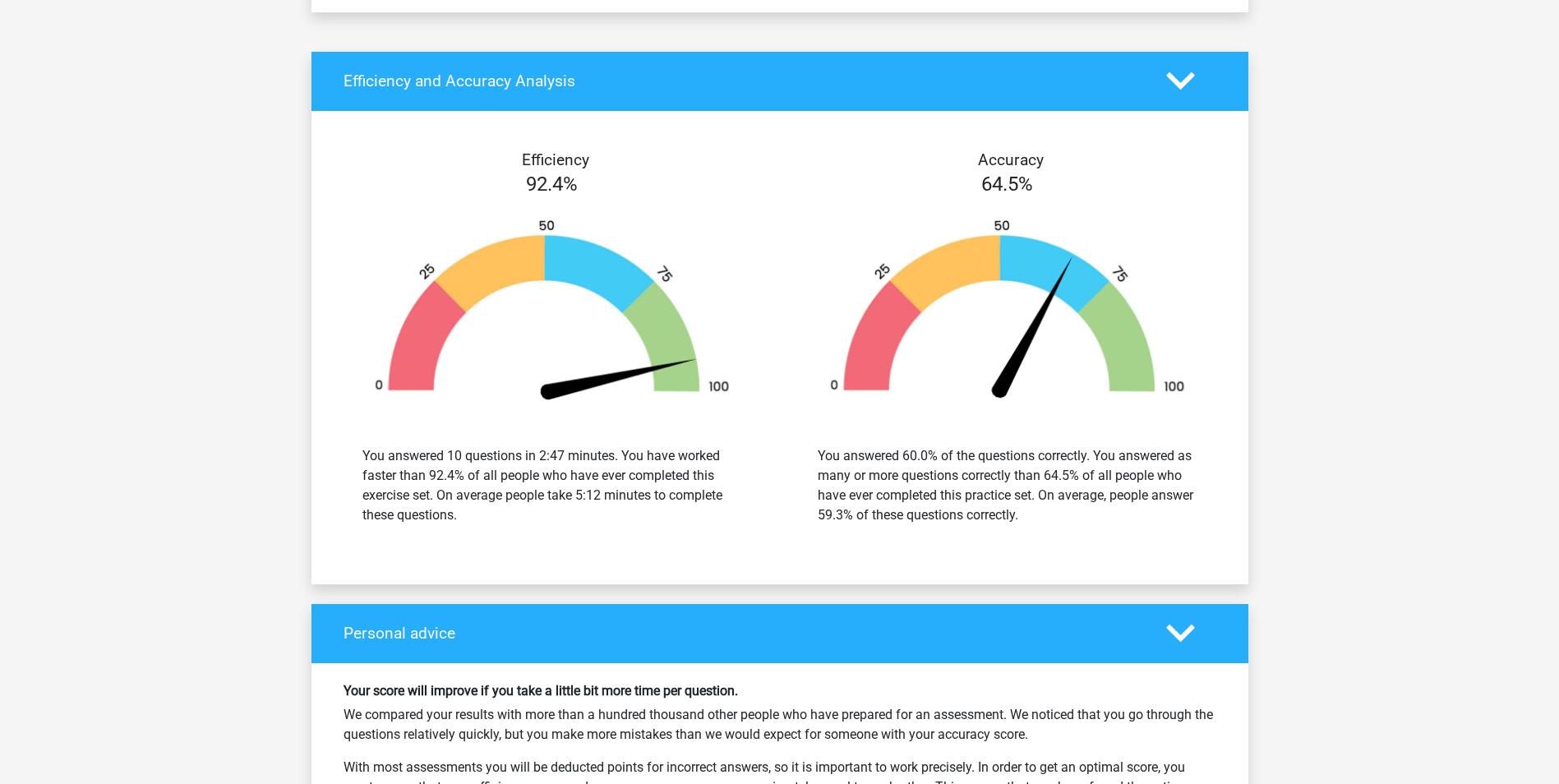
scroll to position [1725, 0]
